Goal: Transaction & Acquisition: Purchase product/service

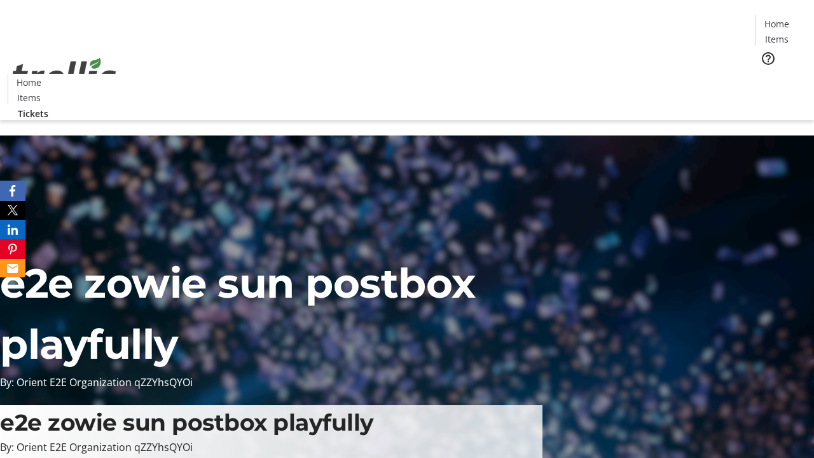
click at [766, 74] on span "Tickets" at bounding box center [781, 80] width 31 height 13
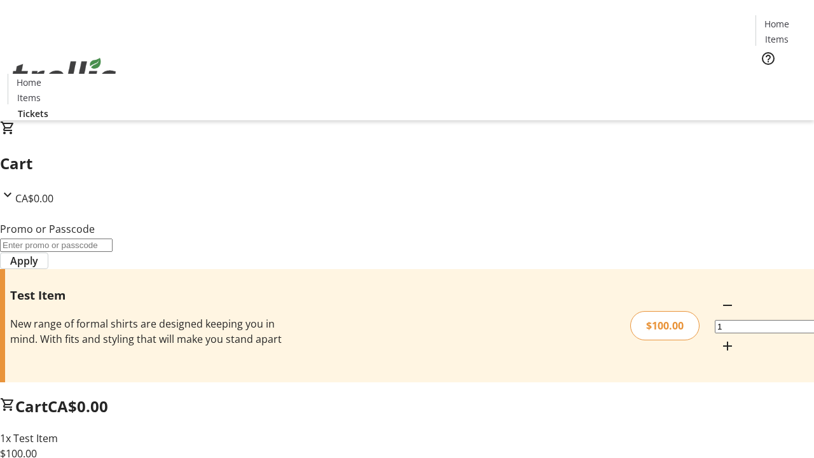
type input "PERCENT"
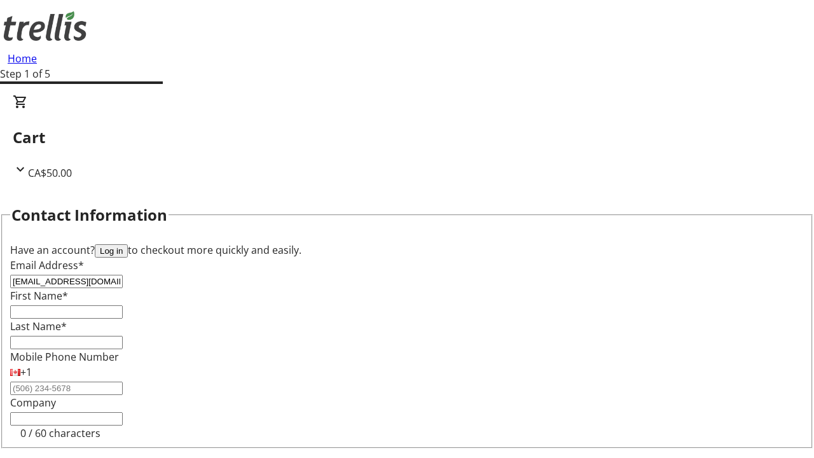
type input "[EMAIL_ADDRESS][DOMAIN_NAME]"
type input "[PERSON_NAME]"
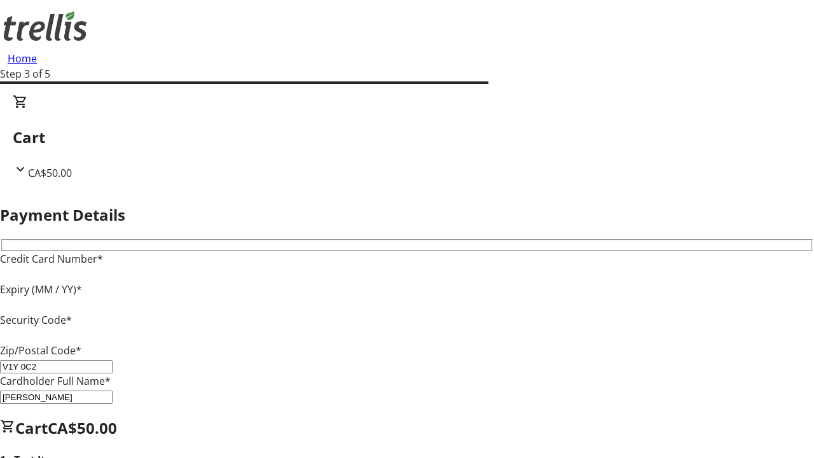
type input "V1Y 0C2"
